Goal: Obtain resource: Download file/media

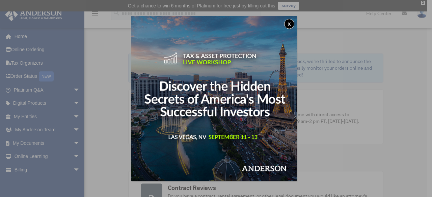
click at [291, 24] on button "x" at bounding box center [289, 24] width 10 height 10
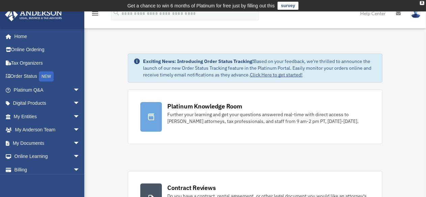
click at [63, 117] on link "My Entities arrow_drop_down" at bounding box center [47, 116] width 85 height 13
click at [73, 116] on span "arrow_drop_down" at bounding box center [79, 117] width 13 height 14
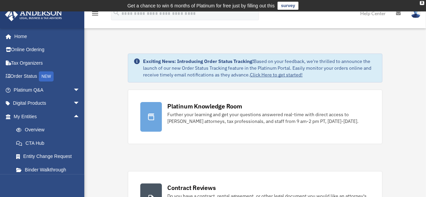
click at [44, 130] on link "Overview" at bounding box center [49, 129] width 81 height 13
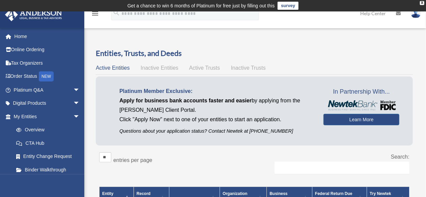
click at [159, 64] on div "Active Entities Inactive Entities Active Trusts Inactive Trusts" at bounding box center [254, 67] width 317 height 9
click at [161, 67] on span "Inactive Entities" at bounding box center [160, 68] width 38 height 6
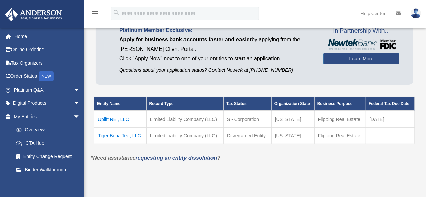
scroll to position [61, 0]
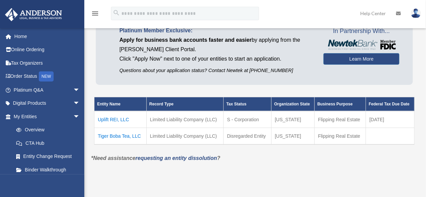
click at [113, 118] on td "Uplift REI, LLC" at bounding box center [120, 119] width 52 height 17
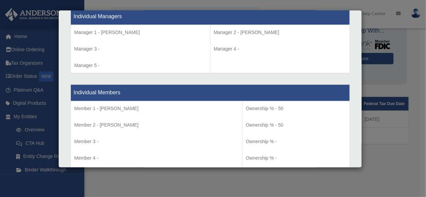
scroll to position [637, 0]
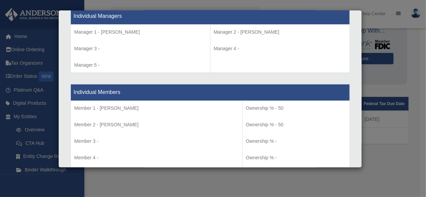
click at [387, 50] on div "Details × Articles Sent Organizational Date" at bounding box center [213, 98] width 426 height 197
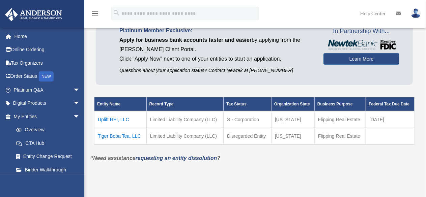
scroll to position [0, 0]
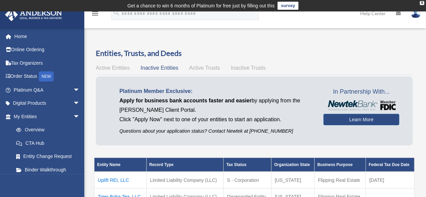
click at [207, 67] on span "Active Trusts" at bounding box center [204, 68] width 31 height 6
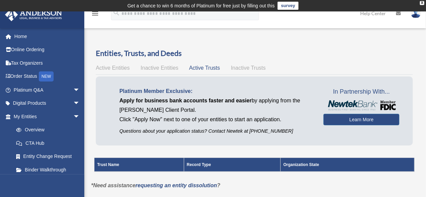
click at [160, 68] on span "Inactive Entities" at bounding box center [160, 68] width 38 height 6
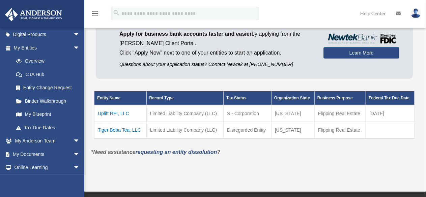
scroll to position [83, 0]
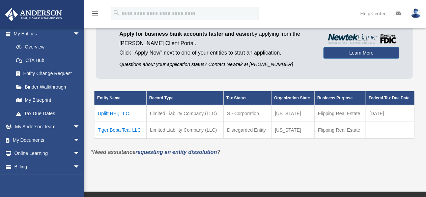
click at [73, 141] on span "arrow_drop_down" at bounding box center [79, 141] width 13 height 14
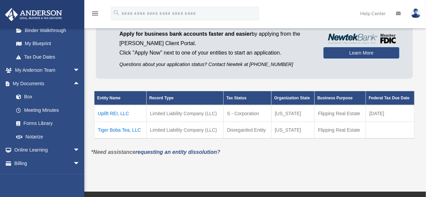
scroll to position [140, 0]
click at [73, 146] on span "arrow_drop_down" at bounding box center [79, 150] width 13 height 14
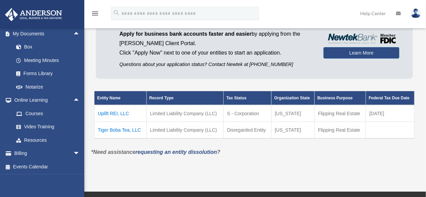
scroll to position [58, 0]
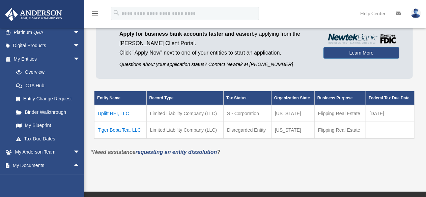
click at [39, 72] on link "Overview" at bounding box center [46, 72] width 74 height 13
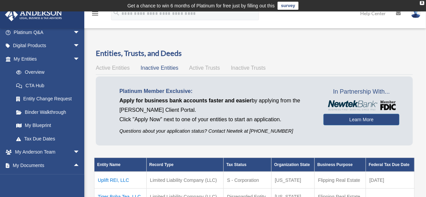
click at [73, 33] on span "arrow_drop_down" at bounding box center [79, 33] width 13 height 14
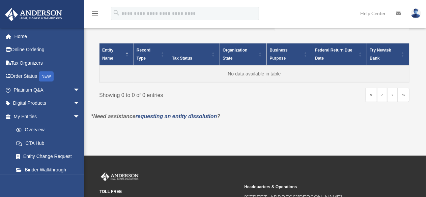
scroll to position [143, 0]
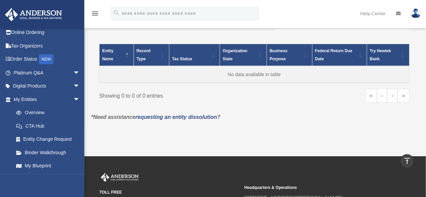
click at [73, 99] on span "arrow_drop_down" at bounding box center [79, 100] width 13 height 14
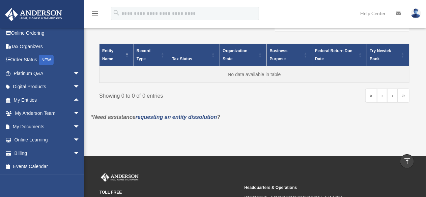
click at [73, 99] on span "arrow_drop_up" at bounding box center [79, 100] width 13 height 14
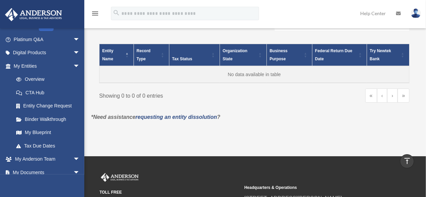
scroll to position [55, 0]
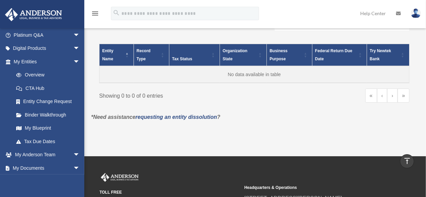
click at [56, 116] on link "Binder Walkthrough" at bounding box center [47, 114] width 77 height 13
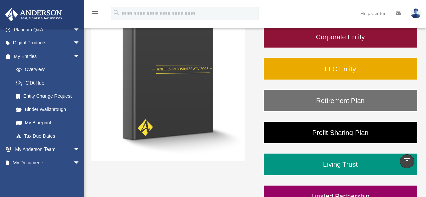
scroll to position [61, 0]
click at [73, 147] on span "arrow_drop_down" at bounding box center [79, 150] width 13 height 14
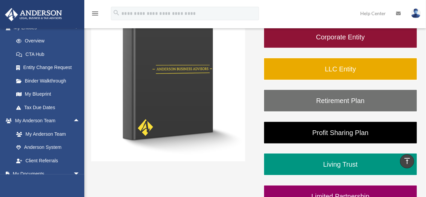
scroll to position [83, 0]
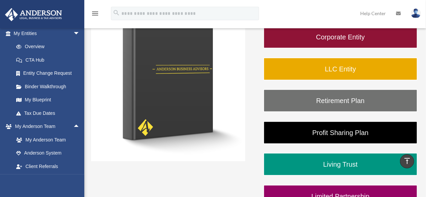
click at [47, 50] on link "Overview" at bounding box center [49, 46] width 81 height 13
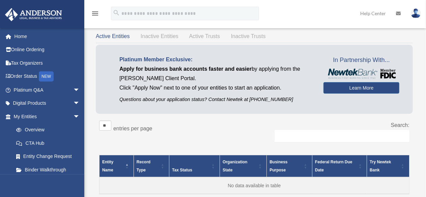
scroll to position [33, 0]
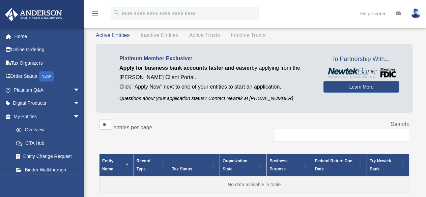
click at [168, 36] on span "Inactive Entities" at bounding box center [160, 35] width 38 height 6
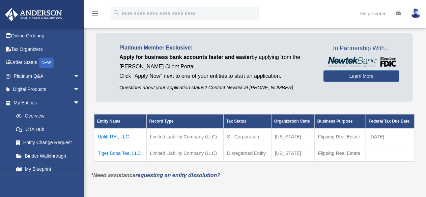
scroll to position [54, 0]
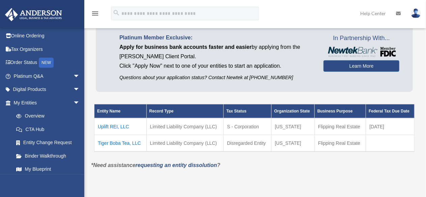
click at [116, 127] on td "Uplift REI, LLC" at bounding box center [120, 126] width 52 height 17
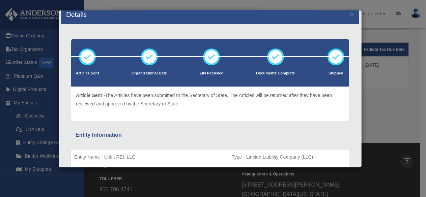
scroll to position [0, 0]
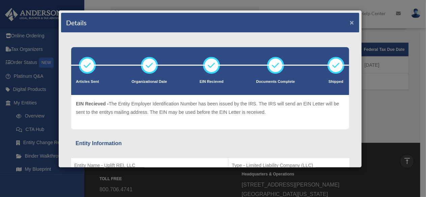
click at [350, 23] on button "×" at bounding box center [352, 22] width 4 height 7
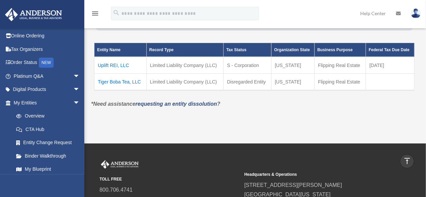
click at [59, 154] on link "Binder Walkthrough" at bounding box center [47, 155] width 77 height 13
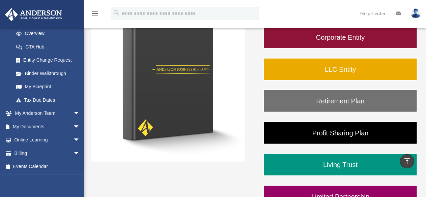
scroll to position [128, 0]
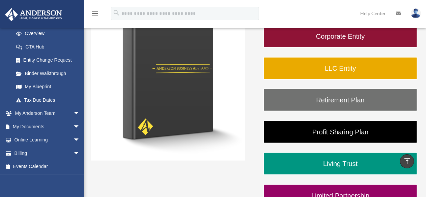
click at [73, 126] on span "arrow_drop_down" at bounding box center [79, 127] width 13 height 14
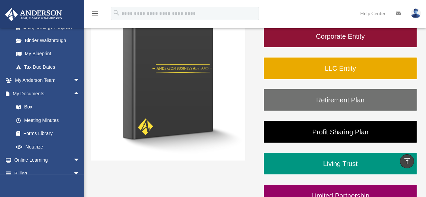
scroll to position [129, 0]
click at [29, 105] on link "Box" at bounding box center [49, 106] width 81 height 13
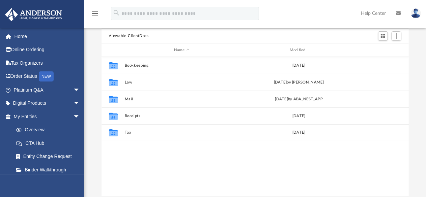
scroll to position [69, 0]
click at [128, 81] on button "Law" at bounding box center [181, 82] width 114 height 4
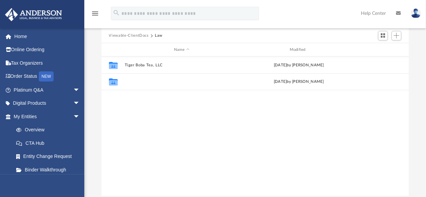
click at [139, 81] on button "Uplift REI, LLC" at bounding box center [181, 82] width 114 height 4
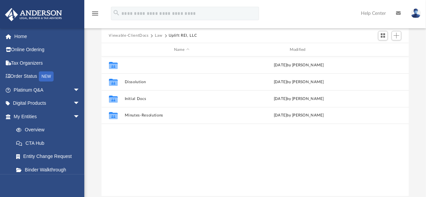
click at [131, 65] on button "Annual" at bounding box center [181, 65] width 114 height 4
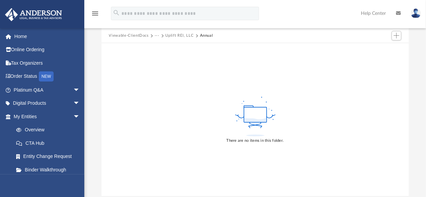
click at [184, 35] on button "Uplift REI, LLC" at bounding box center [180, 36] width 28 height 6
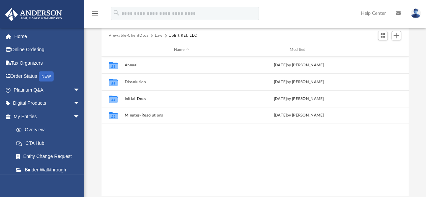
scroll to position [148, 302]
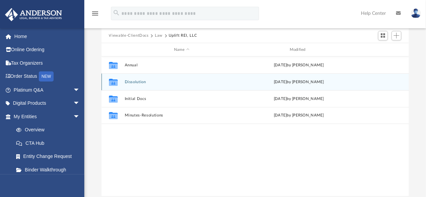
click at [142, 75] on div "Collaborated Folder Dissolution Thu Aug 28 2025 by Seth Blomquist" at bounding box center [255, 82] width 308 height 17
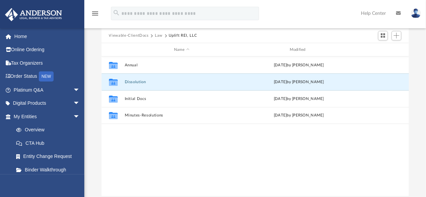
click at [141, 81] on button "Dissolution" at bounding box center [181, 82] width 114 height 4
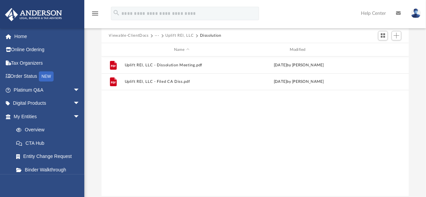
click at [185, 35] on button "Uplift REI, LLC" at bounding box center [180, 36] width 28 height 6
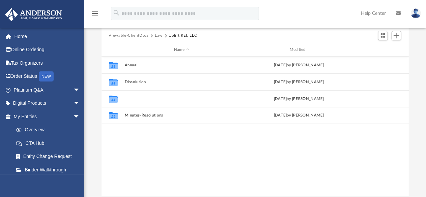
click at [136, 99] on button "Initial Docs" at bounding box center [181, 99] width 114 height 4
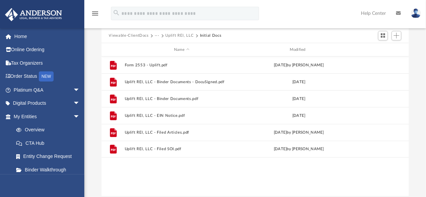
click at [181, 36] on button "Uplift REI, LLC" at bounding box center [180, 36] width 28 height 6
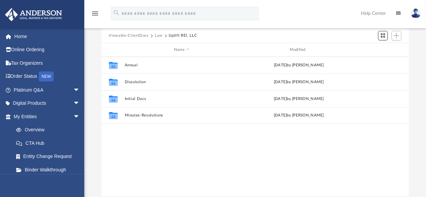
click at [385, 37] on span "Switch to Grid View" at bounding box center [383, 36] width 6 height 6
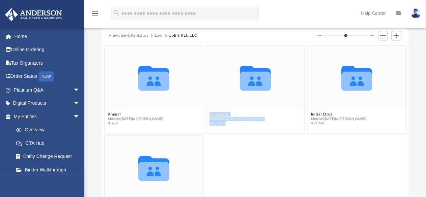
drag, startPoint x: 250, startPoint y: 93, endPoint x: 287, endPoint y: 135, distance: 55.2
click at [287, 135] on div "Collaborated Folder Dissolution Modified Thu Aug 28 2025 by Seth Blomquist 318.…" at bounding box center [254, 90] width 101 height 92
click at [286, 146] on div "Collaborated Folder Minutes-Resolutions Modified Thu Aug 28 2025 by Seth Blomqu…" at bounding box center [255, 181] width 304 height 92
click at [384, 37] on span "Switch to List View" at bounding box center [383, 36] width 6 height 6
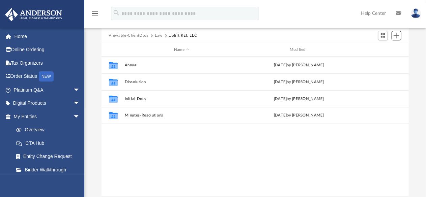
click at [399, 37] on span "Add" at bounding box center [396, 36] width 6 height 6
click at [266, 166] on div "Collaborated Folder Annual Thu Aug 28 2025 by Seth Blomquist Collaborated Folde…" at bounding box center [255, 127] width 308 height 140
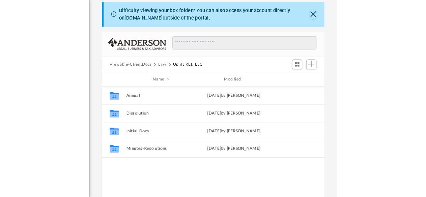
scroll to position [148, 205]
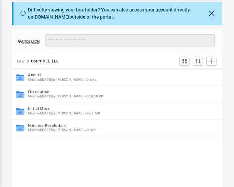
click at [38, 155] on div "Collaborated Folder Annual Modified Thu Aug 28 2025 by Seth Blomquist 0 Byte Co…" at bounding box center [117, 145] width 211 height 153
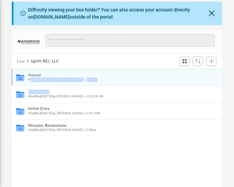
drag, startPoint x: 32, startPoint y: 78, endPoint x: 71, endPoint y: 86, distance: 40.3
click at [71, 86] on div "Collaborated Folder Annual Modified Thu Aug 28 2025 by Seth Blomquist 0 Byte Co…" at bounding box center [117, 102] width 211 height 67
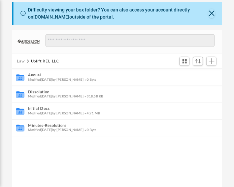
click at [99, 160] on div "Collaborated Folder Annual Modified Thu Aug 28 2025 by Seth Blomquist 0 Byte Co…" at bounding box center [117, 145] width 211 height 153
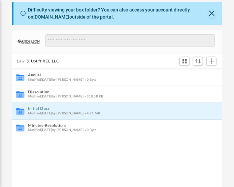
click at [43, 110] on button "Initial Docs" at bounding box center [112, 109] width 169 height 4
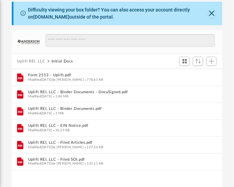
click at [208, 77] on span "More options" at bounding box center [210, 78] width 5 height 4
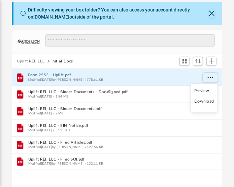
click at [208, 103] on li "Download" at bounding box center [205, 101] width 20 height 7
click at [214, 75] on button "More options" at bounding box center [211, 77] width 16 height 10
click at [227, 74] on div "Difficulty viewing your box folder? You can also access your account directly o…" at bounding box center [117, 112] width 234 height 220
click at [212, 97] on button "More options" at bounding box center [211, 94] width 16 height 10
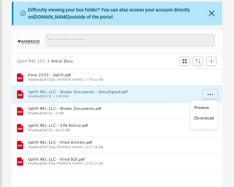
click at [209, 120] on li "Download" at bounding box center [205, 118] width 20 height 7
click at [214, 110] on button "More options" at bounding box center [211, 111] width 16 height 10
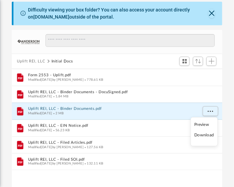
click at [207, 135] on li "Download" at bounding box center [205, 134] width 20 height 7
click at [212, 126] on span "More options" at bounding box center [210, 128] width 5 height 4
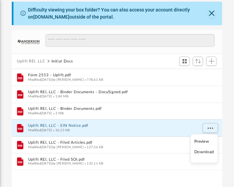
click at [8, 132] on div "Difficulty viewing your box folder? You can also access your account directly o…" at bounding box center [117, 112] width 234 height 220
click at [211, 128] on span "More options" at bounding box center [210, 128] width 5 height 4
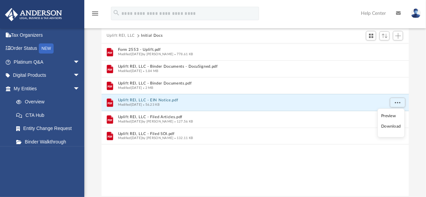
scroll to position [148, 302]
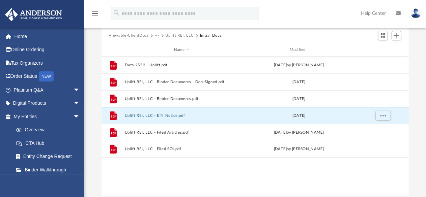
click at [383, 132] on span "More options" at bounding box center [382, 132] width 5 height 4
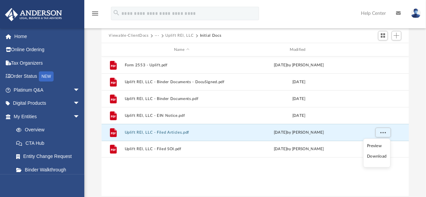
click at [373, 158] on li "Download" at bounding box center [377, 156] width 20 height 7
click at [416, 78] on div "Difficulty viewing your box folder? You can also access your account directly o…" at bounding box center [255, 88] width 342 height 215
click at [382, 115] on span "More options" at bounding box center [382, 116] width 5 height 4
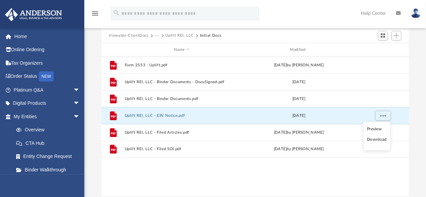
click at [374, 139] on li "Download" at bounding box center [377, 140] width 20 height 7
click at [383, 151] on button "More options" at bounding box center [383, 149] width 16 height 10
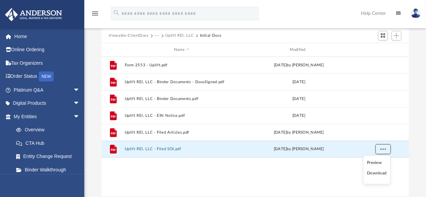
click at [377, 151] on button "More options" at bounding box center [383, 149] width 16 height 10
click at [420, 150] on div "Difficulty viewing your box folder? You can also access your account directly o…" at bounding box center [255, 88] width 342 height 215
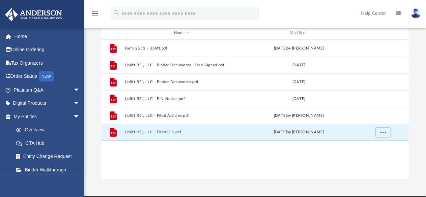
scroll to position [97, 0]
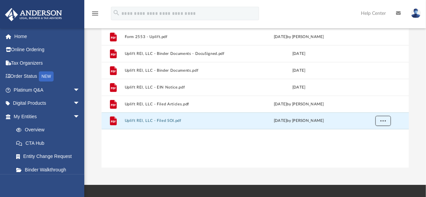
click at [384, 122] on span "More options" at bounding box center [382, 121] width 5 height 4
click at [377, 147] on li "Download" at bounding box center [377, 145] width 20 height 7
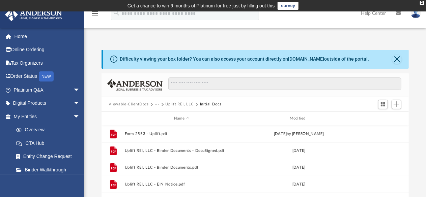
click at [183, 105] on button "Uplift REI, LLC" at bounding box center [180, 104] width 28 height 6
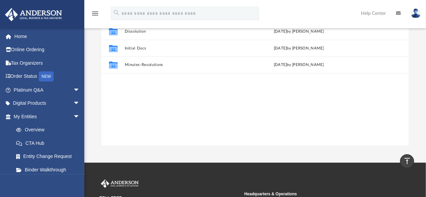
scroll to position [81, 0]
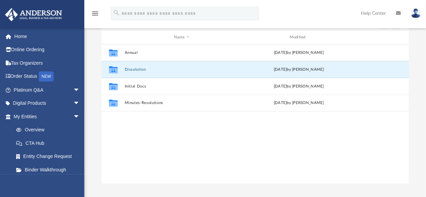
click at [138, 69] on button "Dissolution" at bounding box center [181, 69] width 114 height 4
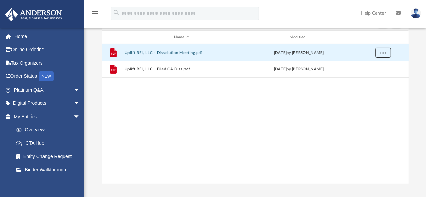
click at [384, 53] on span "More options" at bounding box center [382, 53] width 5 height 4
click at [374, 78] on li "Download" at bounding box center [377, 76] width 20 height 7
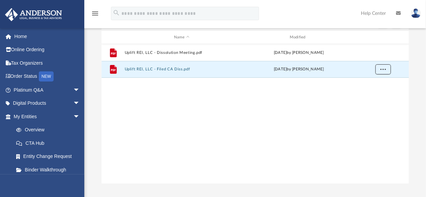
click at [380, 68] on span "More options" at bounding box center [382, 69] width 5 height 4
click at [375, 93] on li "Download" at bounding box center [377, 93] width 20 height 7
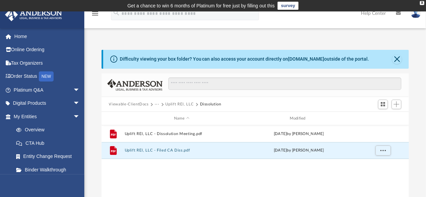
click at [21, 36] on link "Home" at bounding box center [47, 36] width 85 height 13
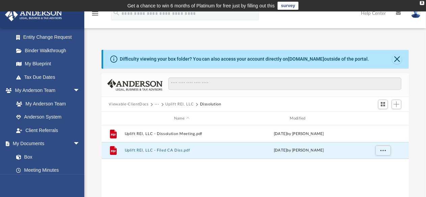
scroll to position [230, 0]
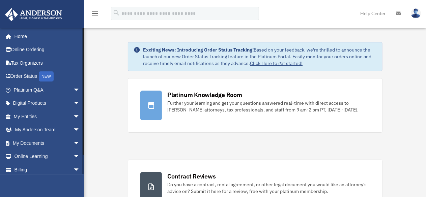
click at [61, 145] on div "bhkfrei@gmail.com Sign Out bhkfrei@gmail.com Home Online Ordering Tax Organizer…" at bounding box center [42, 101] width 84 height 147
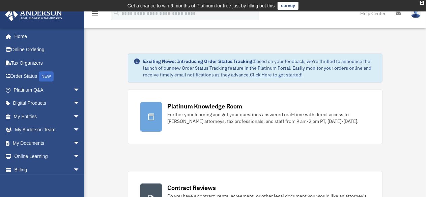
scroll to position [17, 0]
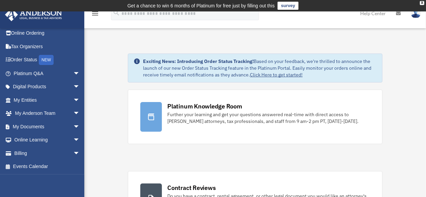
click at [73, 152] on span "arrow_drop_down" at bounding box center [79, 154] width 13 height 14
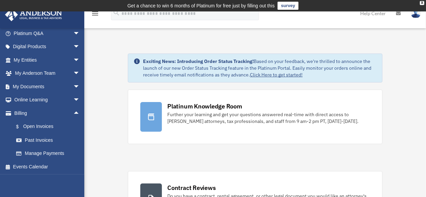
click at [40, 124] on link "$ Open Invoices" at bounding box center [49, 127] width 81 height 14
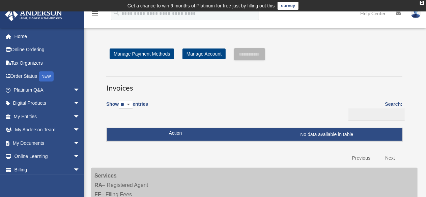
click at [25, 37] on link "Home" at bounding box center [47, 36] width 85 height 13
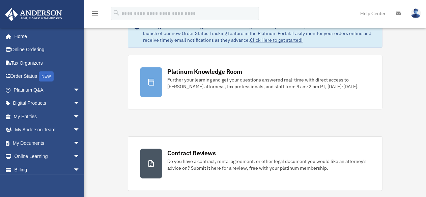
scroll to position [36, 0]
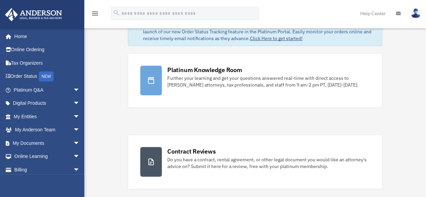
click at [73, 168] on span "arrow_drop_down" at bounding box center [79, 170] width 13 height 14
click at [73, 168] on span "arrow_drop_up" at bounding box center [79, 170] width 13 height 14
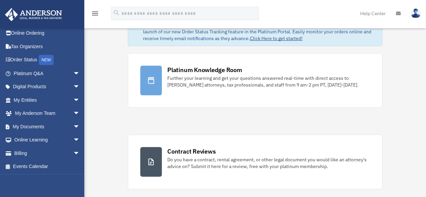
scroll to position [0, 0]
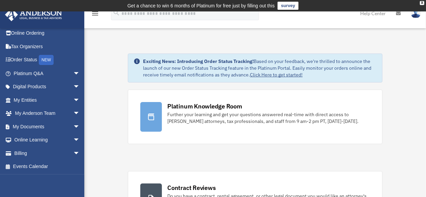
click at [24, 152] on link "Billing arrow_drop_down" at bounding box center [47, 153] width 85 height 13
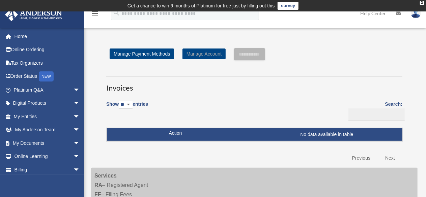
click at [205, 57] on link "Manage Account" at bounding box center [203, 54] width 43 height 11
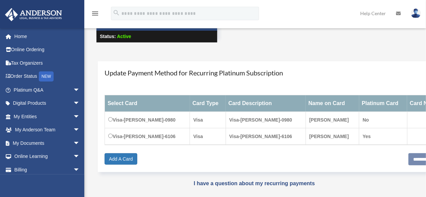
scroll to position [57, 0]
click at [73, 156] on span "arrow_drop_down" at bounding box center [79, 157] width 13 height 14
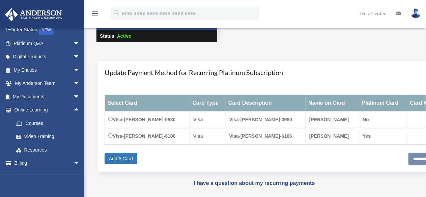
scroll to position [47, 0]
click at [73, 110] on span "arrow_drop_up" at bounding box center [79, 110] width 13 height 14
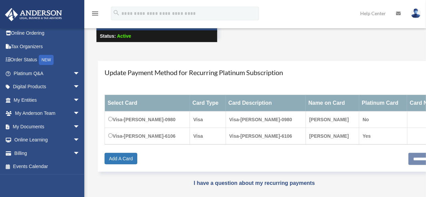
click at [73, 113] on span "arrow_drop_down" at bounding box center [79, 114] width 13 height 14
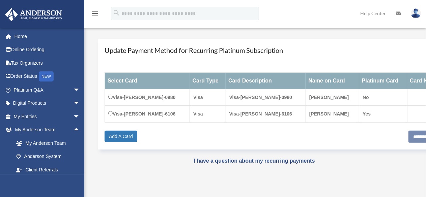
scroll to position [0, 0]
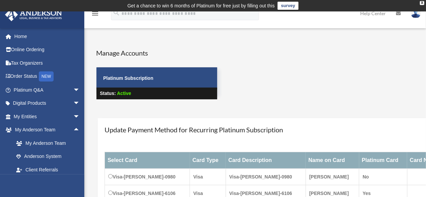
click at [367, 14] on link "Help Center" at bounding box center [373, 13] width 36 height 27
click at [368, 13] on link "Help Center" at bounding box center [373, 13] width 36 height 27
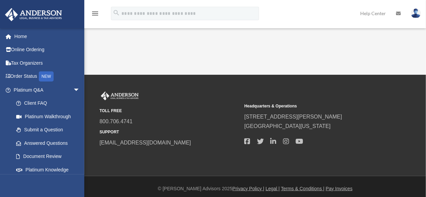
scroll to position [203, 0]
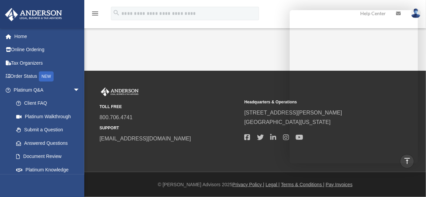
click at [27, 39] on link "Home" at bounding box center [47, 36] width 85 height 13
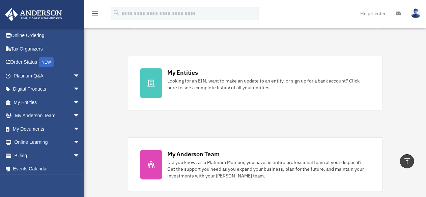
scroll to position [17, 0]
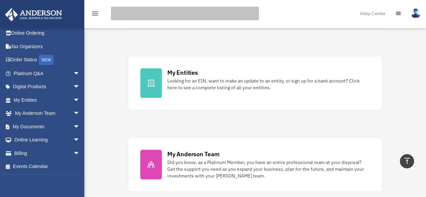
click at [141, 13] on input "search" at bounding box center [185, 13] width 148 height 13
type input "******"
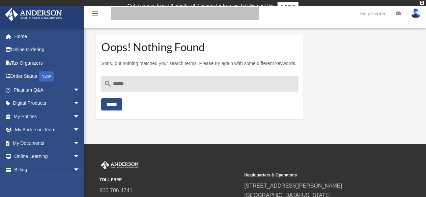
click at [140, 12] on input "Search for:" at bounding box center [185, 13] width 148 height 13
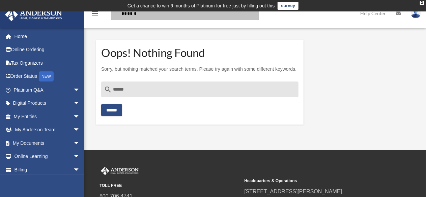
type input "******"
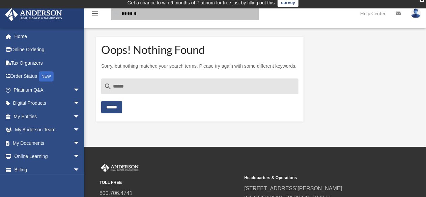
scroll to position [3, 0]
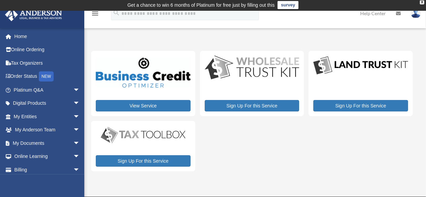
scroll to position [1, 0]
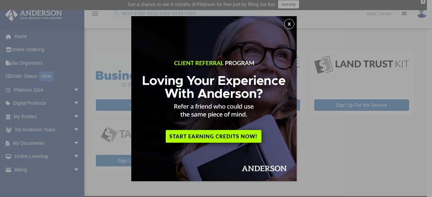
click at [291, 21] on button "x" at bounding box center [289, 24] width 10 height 10
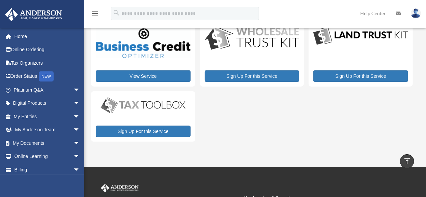
scroll to position [0, 0]
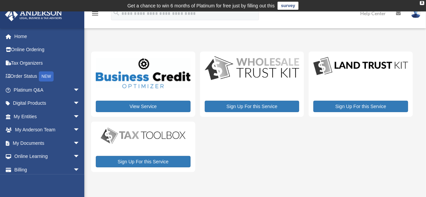
click at [64, 17] on img at bounding box center [33, 14] width 61 height 13
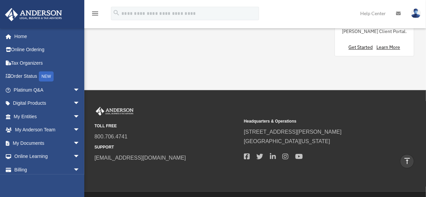
scroll to position [773, 0]
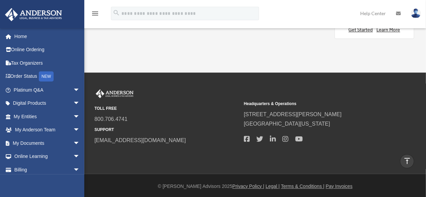
click at [25, 36] on link "Home" at bounding box center [46, 36] width 82 height 13
